Goal: Transaction & Acquisition: Purchase product/service

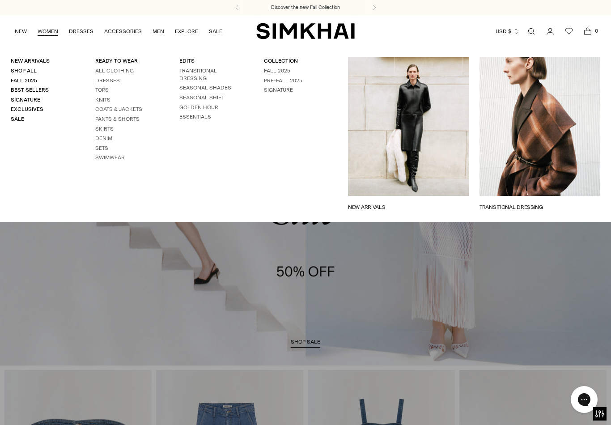
click at [99, 81] on link "Dresses" at bounding box center [107, 80] width 25 height 6
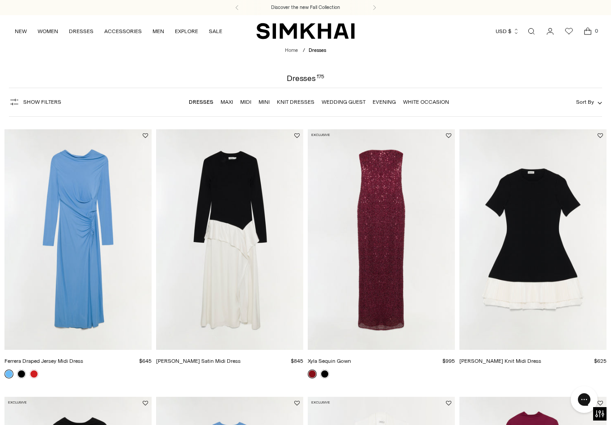
click at [38, 103] on span "Show Filters" at bounding box center [42, 102] width 38 height 6
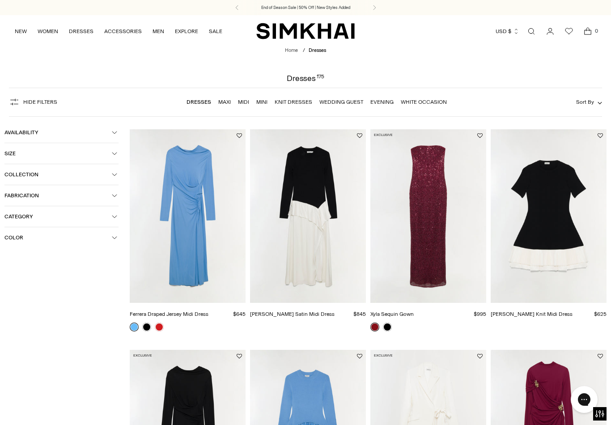
click at [31, 156] on span "Size" at bounding box center [57, 153] width 107 height 6
click at [102, 167] on div "M" at bounding box center [101, 172] width 34 height 13
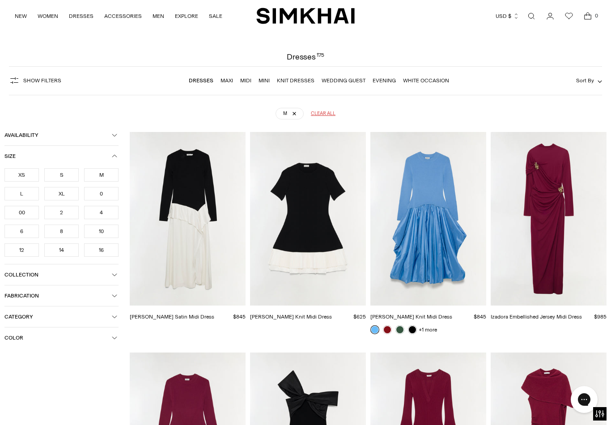
scroll to position [66, 0]
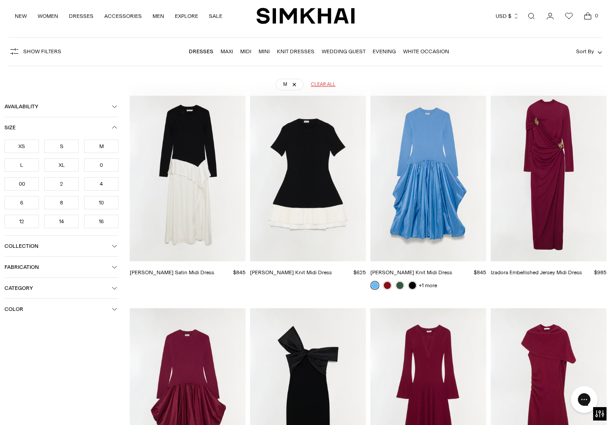
click at [21, 208] on div "6" at bounding box center [21, 202] width 34 height 13
click at [60, 206] on div "8" at bounding box center [61, 202] width 34 height 13
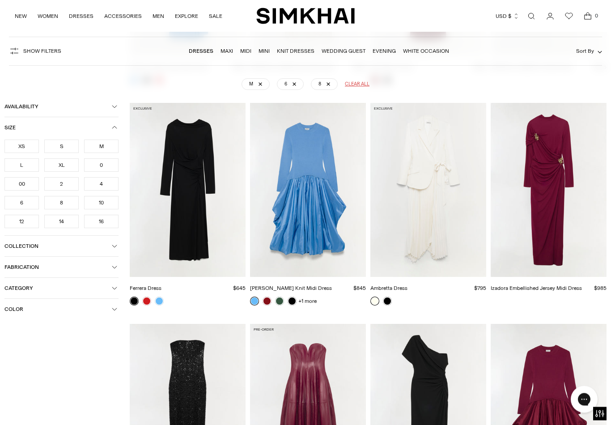
scroll to position [272, 0]
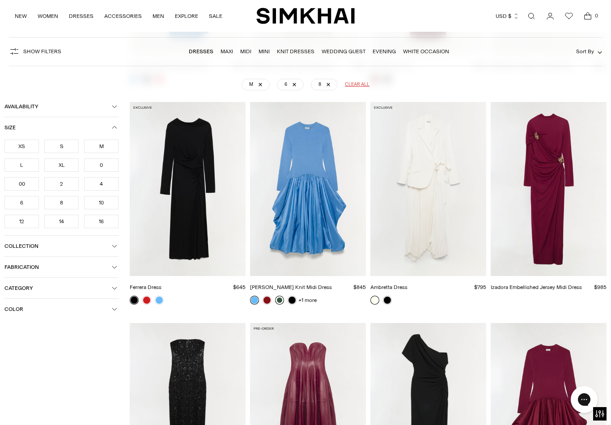
click at [279, 297] on link at bounding box center [279, 300] width 9 height 9
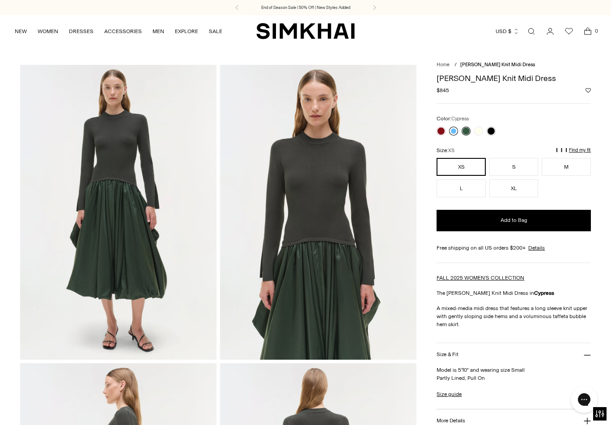
click at [454, 128] on link at bounding box center [453, 131] width 9 height 9
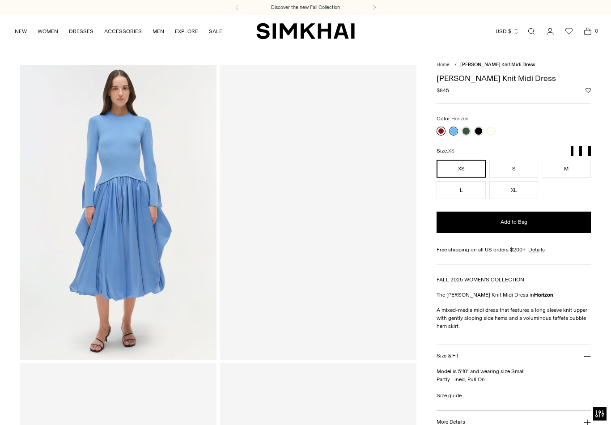
click at [443, 127] on link at bounding box center [441, 131] width 9 height 9
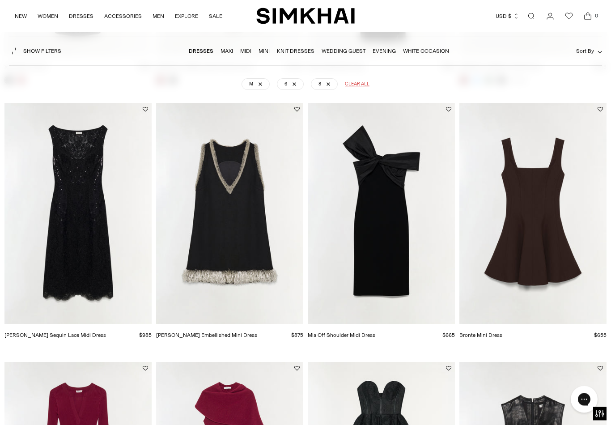
scroll to position [854, 0]
click at [246, 217] on img "Darcy Embellished Mini Dress" at bounding box center [229, 213] width 147 height 221
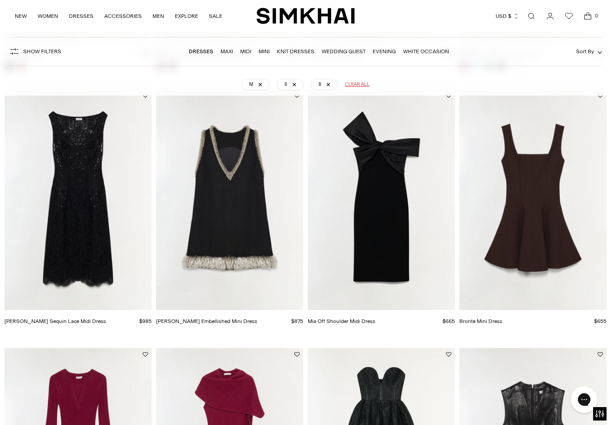
click at [70, 242] on img "Delphine Sequin Lace Midi Dress" at bounding box center [77, 199] width 147 height 221
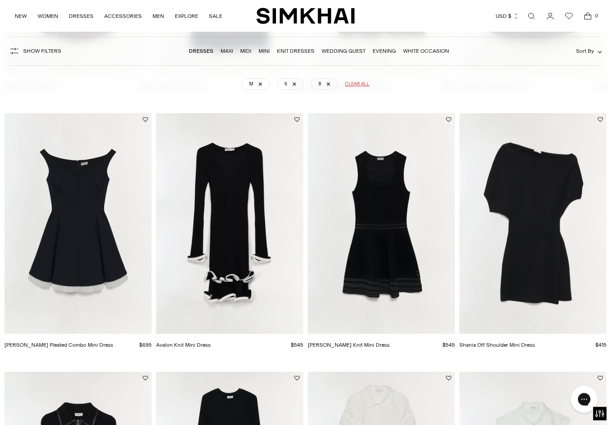
scroll to position [2189, 0]
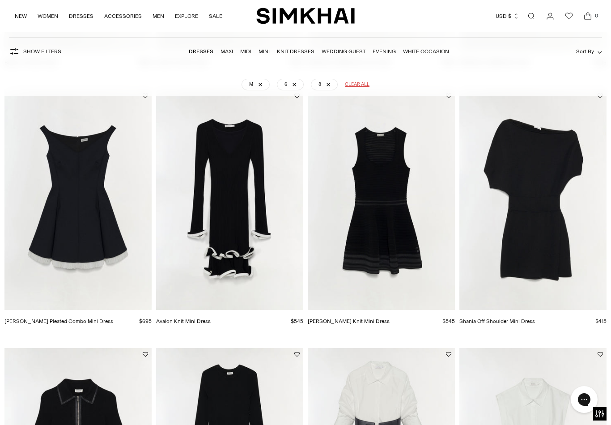
click at [559, 229] on img "Shania Off Shoulder Mini Dress" at bounding box center [533, 200] width 147 height 221
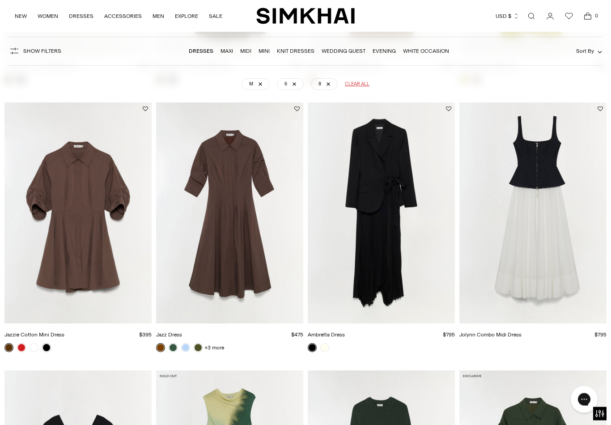
scroll to position [2971, 0]
click at [75, 265] on img "Jazzie Cotton Mini Dress" at bounding box center [77, 212] width 147 height 221
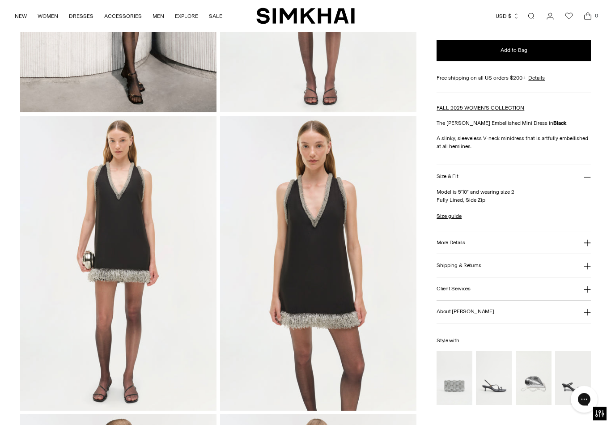
scroll to position [248, 0]
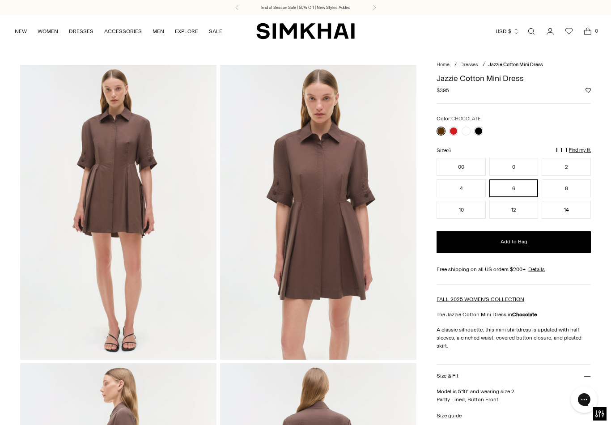
click at [486, 128] on div at bounding box center [514, 131] width 154 height 9
click at [482, 130] on link at bounding box center [478, 131] width 9 height 9
